Goal: Task Accomplishment & Management: Complete application form

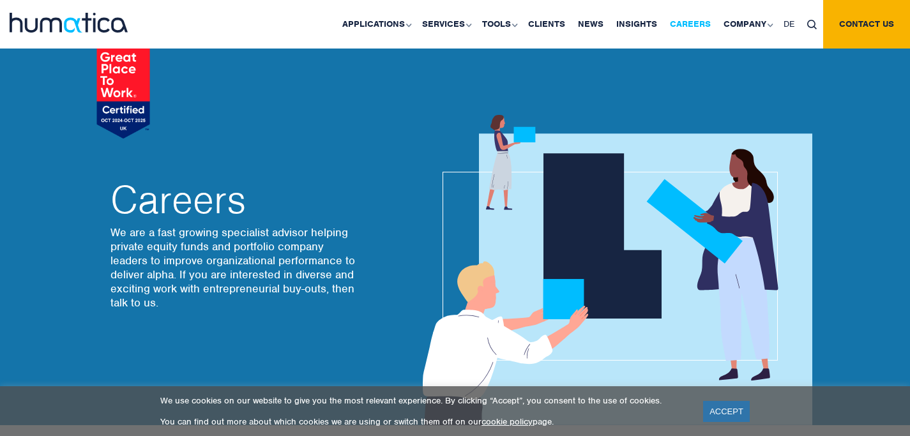
click at [693, 18] on link "Careers" at bounding box center [690, 24] width 54 height 49
click at [693, 20] on link "Careers" at bounding box center [690, 24] width 54 height 49
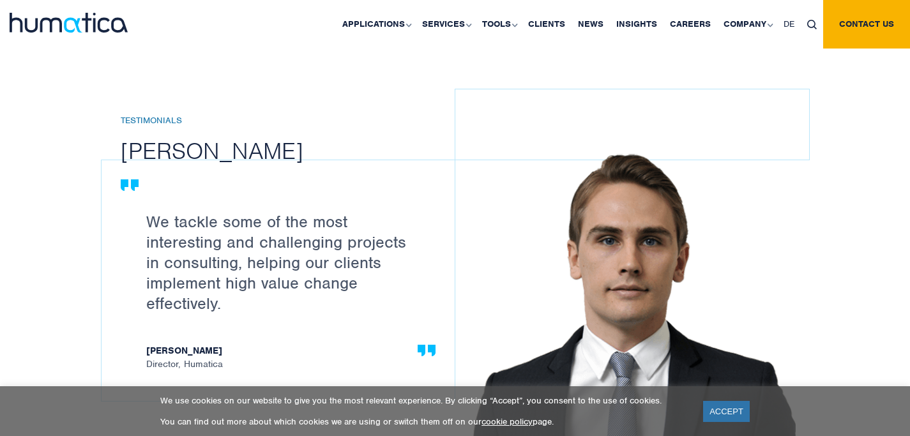
scroll to position [1412, 0]
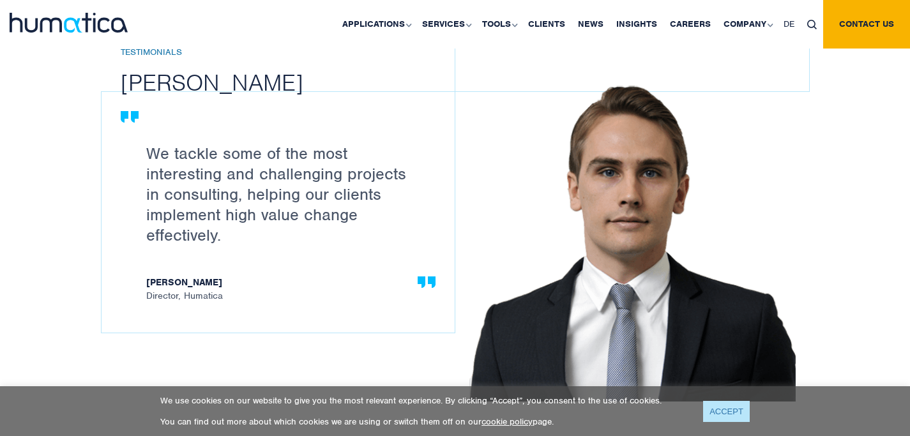
click at [721, 403] on link "ACCEPT" at bounding box center [726, 411] width 47 height 21
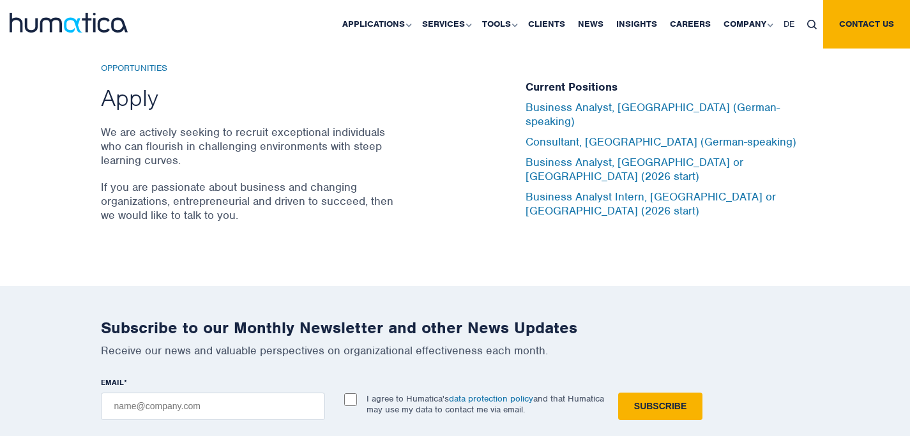
scroll to position [4188, 0]
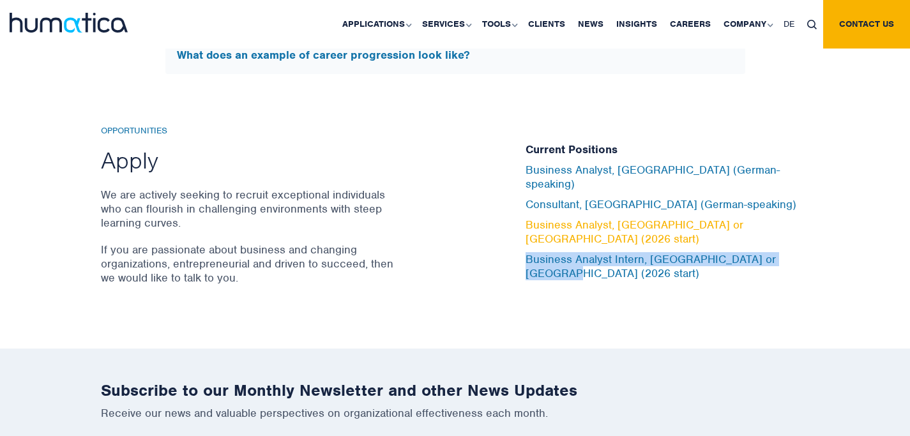
click at [593, 228] on link "Business Analyst, [GEOGRAPHIC_DATA] or [GEOGRAPHIC_DATA] (2026 start)" at bounding box center [634, 232] width 218 height 28
